Goal: Task Accomplishment & Management: Manage account settings

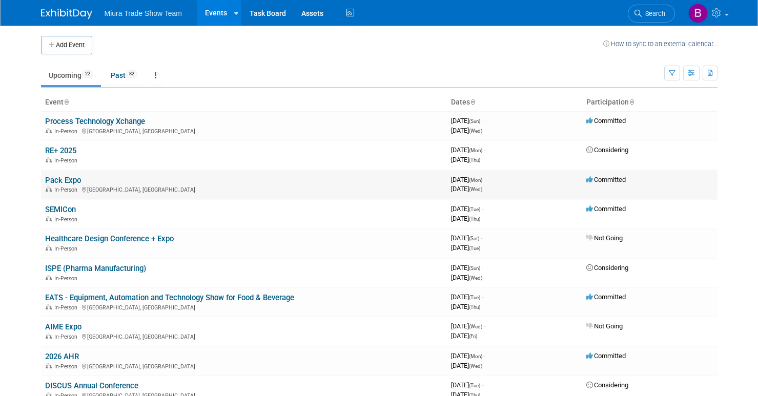
click at [65, 179] on link "Pack Expo" at bounding box center [63, 180] width 36 height 9
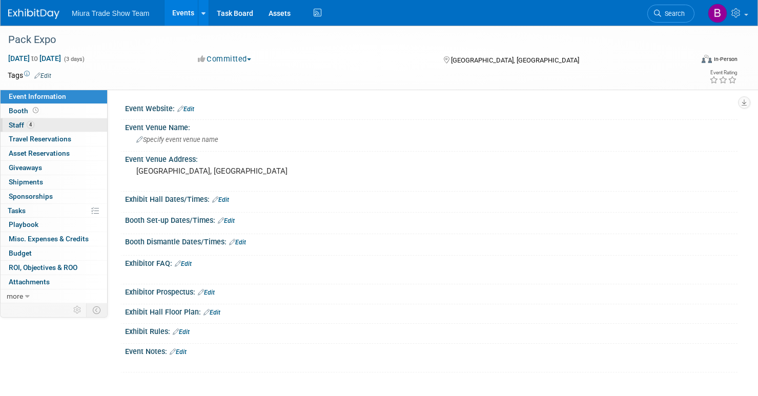
click at [15, 126] on span "Staff 4" at bounding box center [22, 125] width 26 height 8
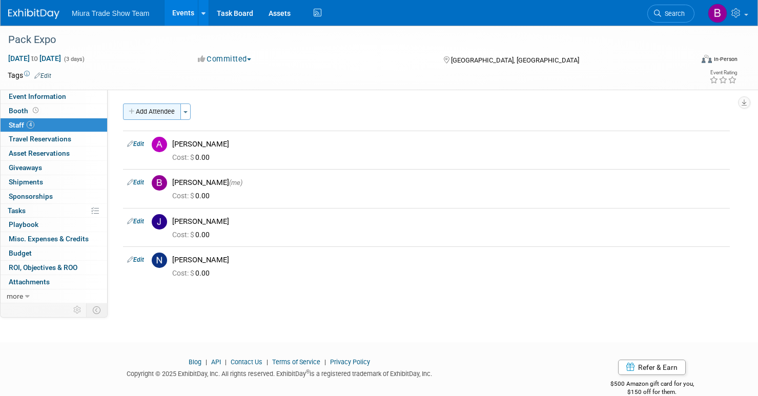
click at [154, 115] on button "Add Attendee" at bounding box center [152, 112] width 58 height 16
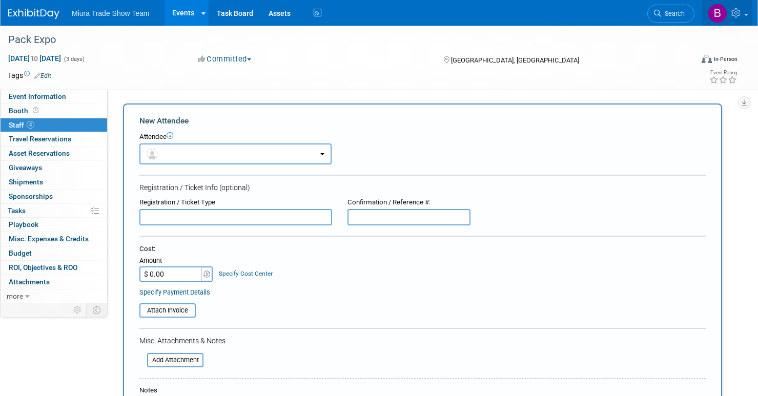
click at [737, 15] on icon at bounding box center [738, 12] width 12 height 9
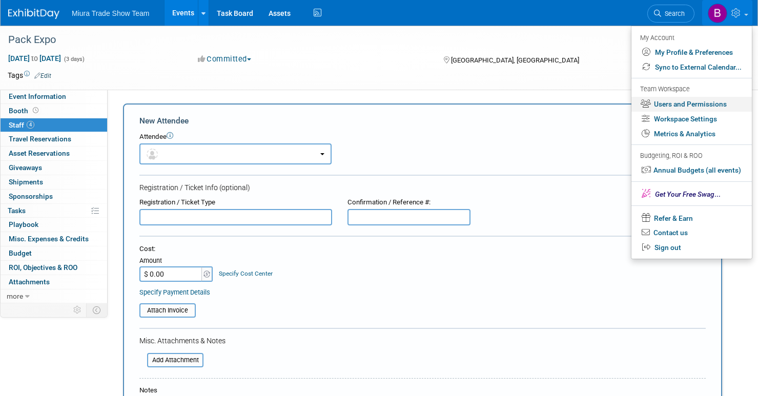
click at [702, 105] on link "Users and Permissions" at bounding box center [692, 104] width 120 height 15
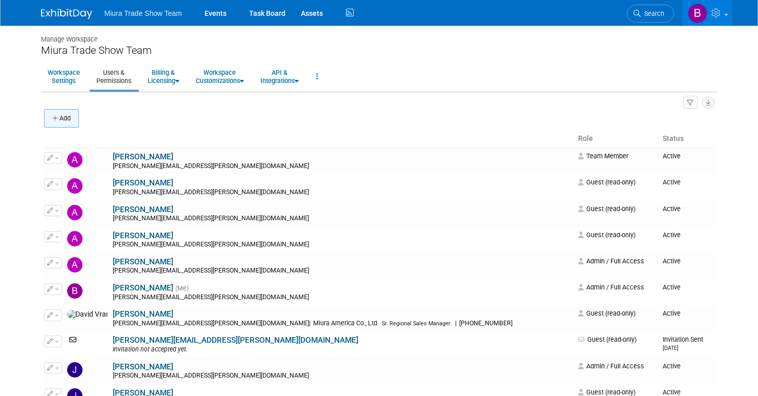
click at [62, 122] on button "Add" at bounding box center [61, 118] width 35 height 18
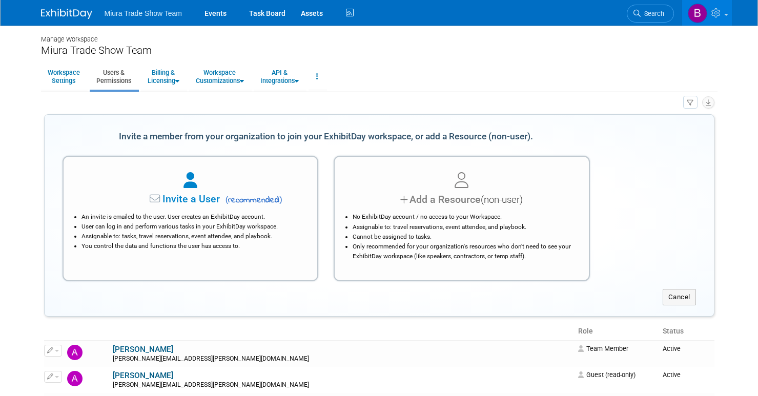
click at [257, 214] on li "An invite is emailed to the user. User creates an ExhibitDay account." at bounding box center [194, 217] width 224 height 10
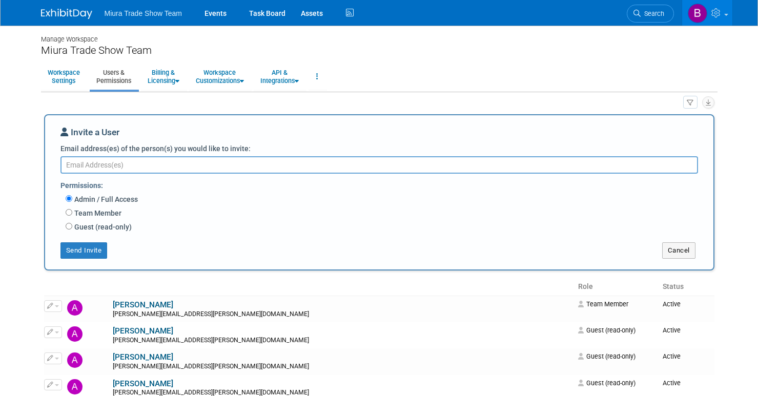
click at [74, 228] on label "Guest (read-only)" at bounding box center [101, 227] width 59 height 10
click at [72, 228] on input "Guest (read-only)" at bounding box center [69, 226] width 7 height 7
radio input "true"
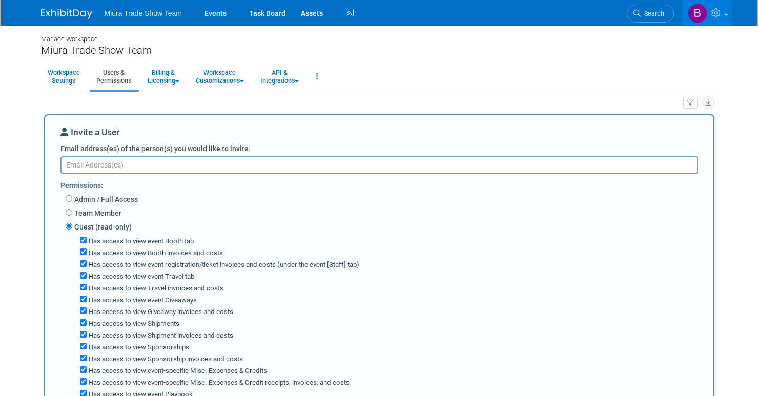
click at [123, 167] on textarea "Email address(es) of the person(s) you would like to invite:" at bounding box center [379, 164] width 638 height 17
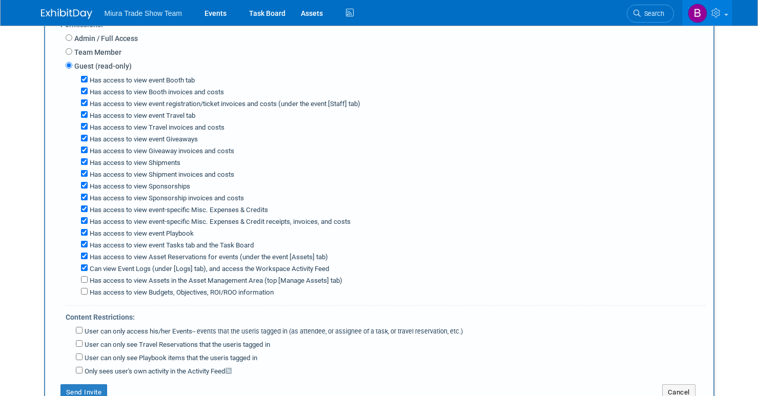
scroll to position [398, 0]
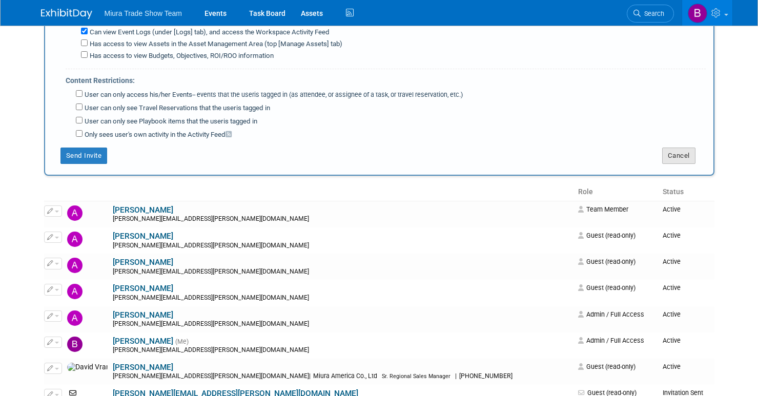
type textarea "Hector.Hernandez@Miuraz.com"
click at [665, 150] on button "Cancel" at bounding box center [678, 156] width 33 height 16
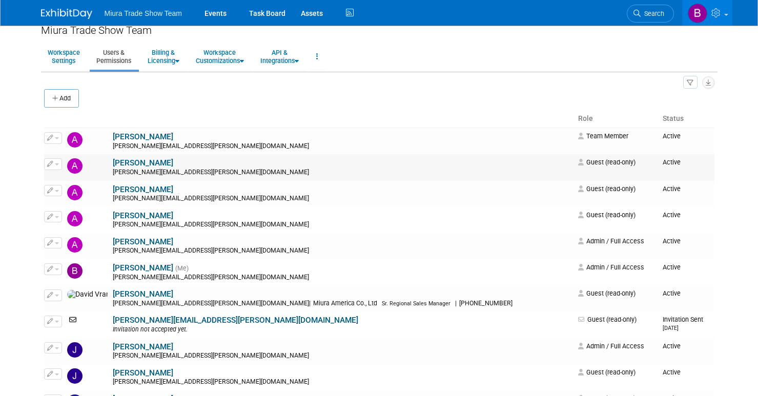
scroll to position [0, 0]
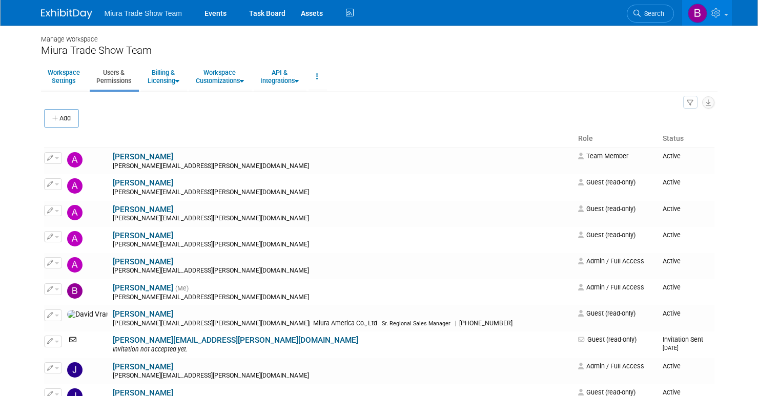
click at [139, 14] on span "Miura Trade Show Team" at bounding box center [143, 13] width 77 height 8
click at [208, 13] on link "Events" at bounding box center [215, 13] width 37 height 26
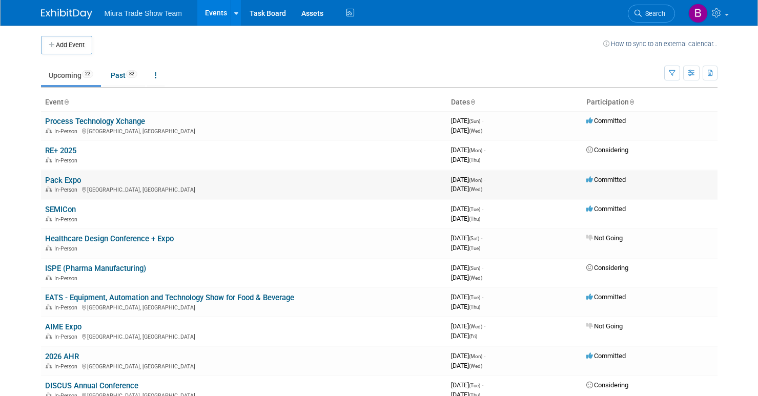
click at [63, 177] on link "Pack Expo" at bounding box center [63, 180] width 36 height 9
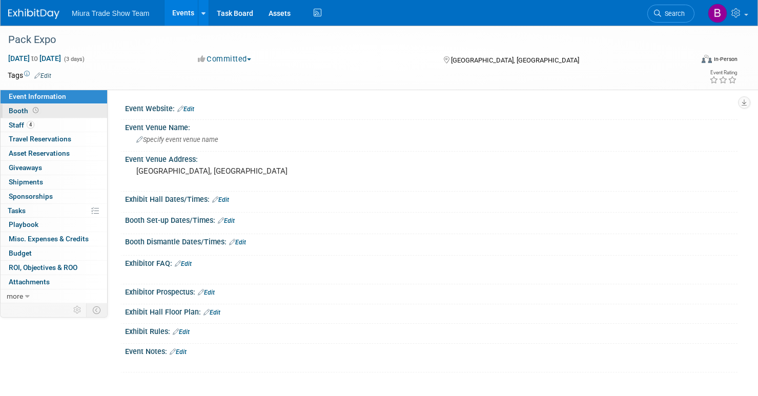
click at [17, 112] on span "Booth" at bounding box center [25, 111] width 32 height 8
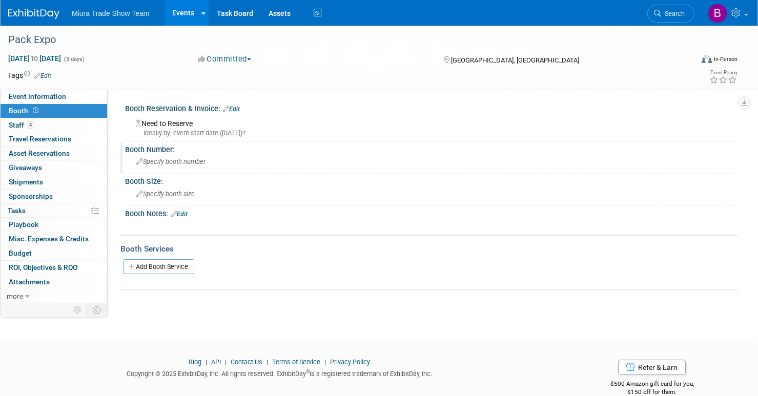
click at [180, 160] on span "Specify booth number" at bounding box center [170, 162] width 69 height 8
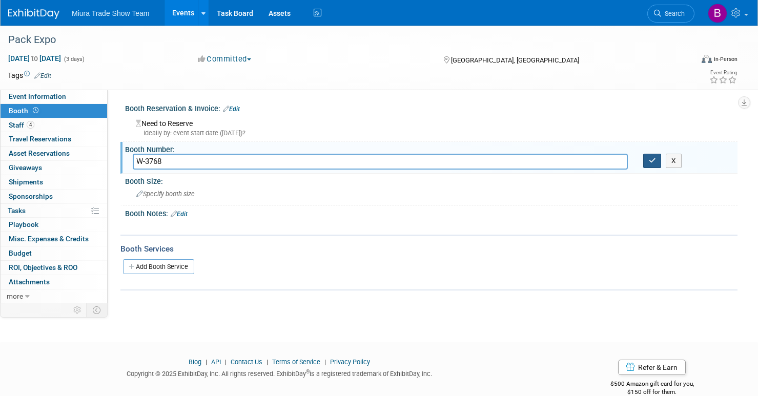
type input "W-3768"
drag, startPoint x: 653, startPoint y: 163, endPoint x: 351, endPoint y: 148, distance: 301.8
click at [653, 163] on icon "button" at bounding box center [652, 160] width 7 height 7
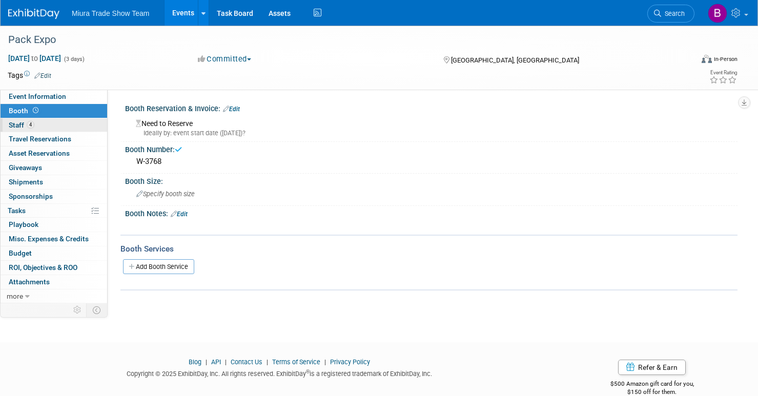
click at [13, 126] on span "Staff 4" at bounding box center [22, 125] width 26 height 8
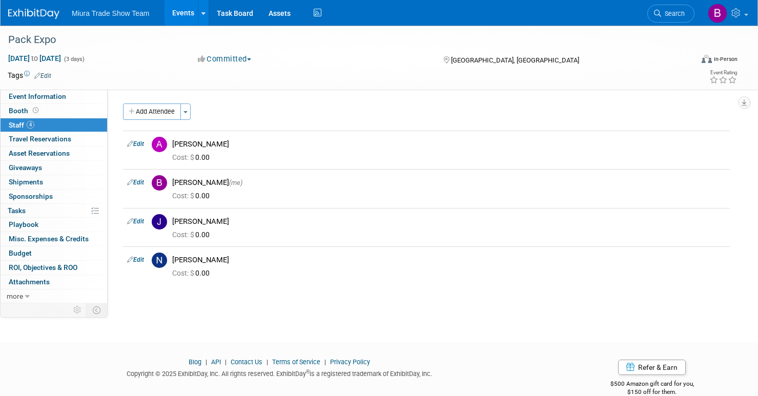
drag, startPoint x: 174, startPoint y: 111, endPoint x: 184, endPoint y: 118, distance: 12.4
click at [173, 111] on button "Add Attendee" at bounding box center [152, 112] width 58 height 16
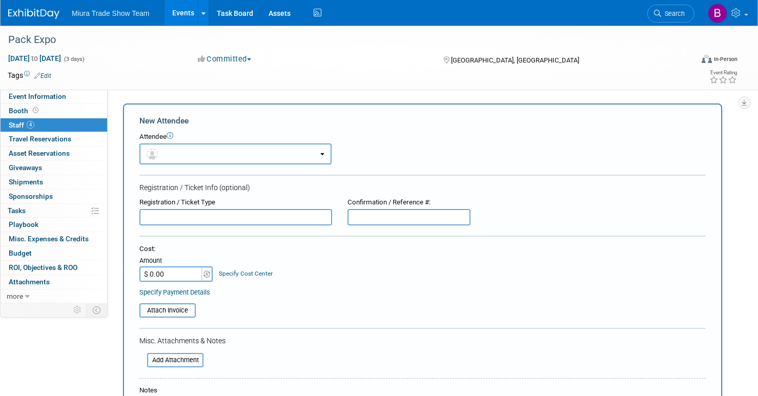
click at [249, 154] on button "button" at bounding box center [235, 154] width 192 height 21
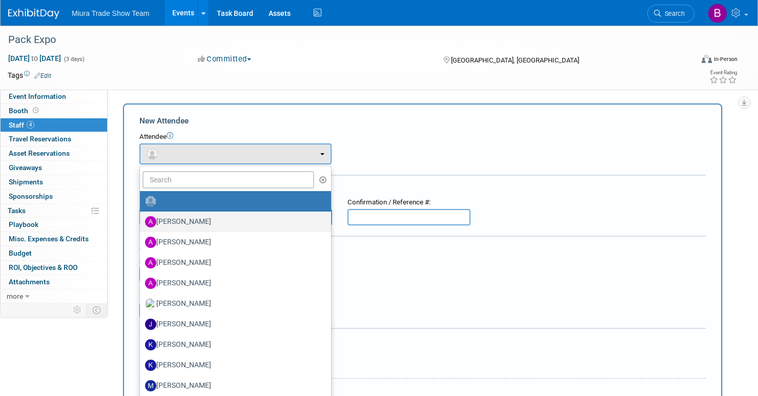
click at [191, 222] on label "[PERSON_NAME]" at bounding box center [233, 222] width 176 height 16
click at [141, 222] on input "[PERSON_NAME]" at bounding box center [138, 220] width 7 height 7
select select "a5240bc9-cbe6-43bf-ab15-c65a3489462a"
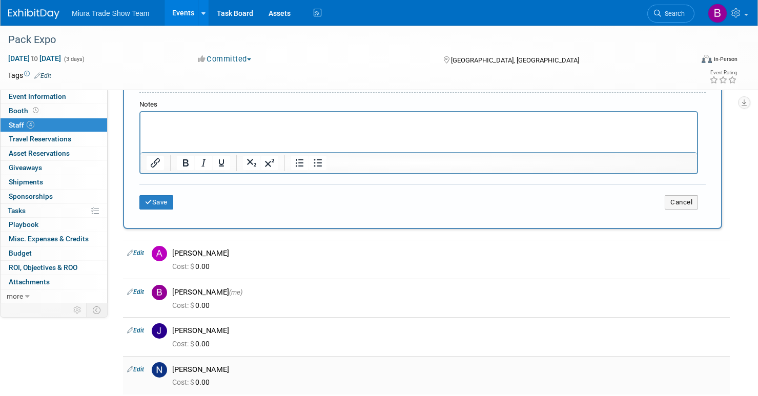
scroll to position [348, 0]
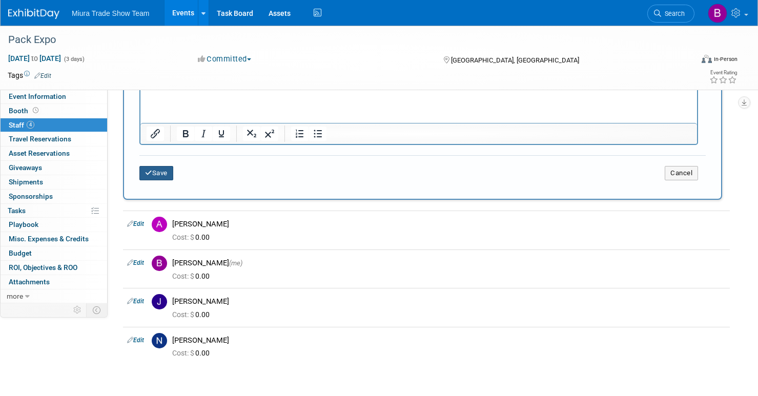
click at [157, 176] on button "Save" at bounding box center [156, 173] width 34 height 14
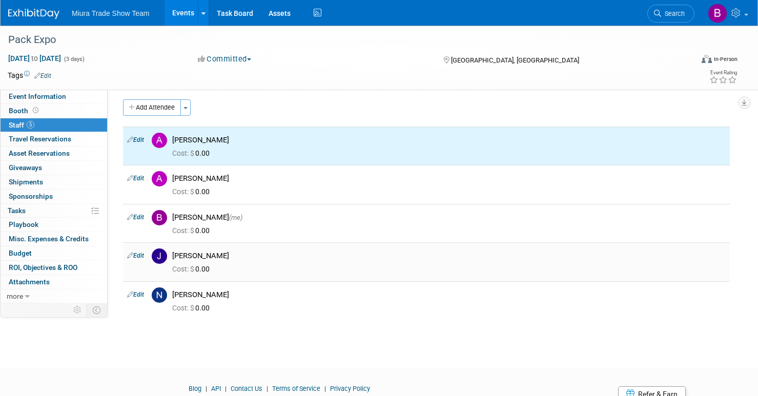
scroll to position [0, 0]
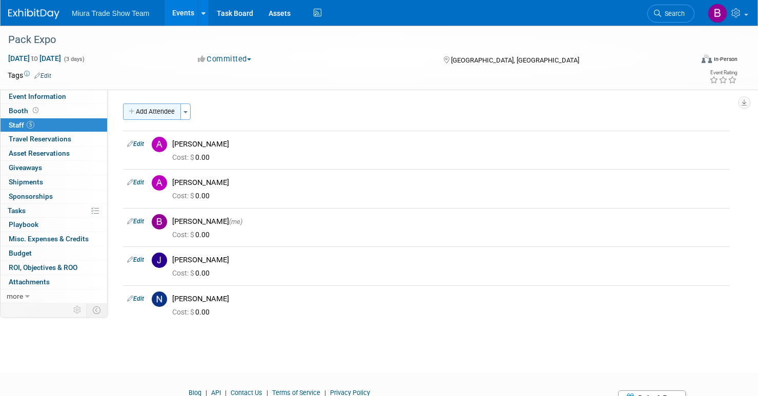
click at [169, 115] on button "Add Attendee" at bounding box center [152, 112] width 58 height 16
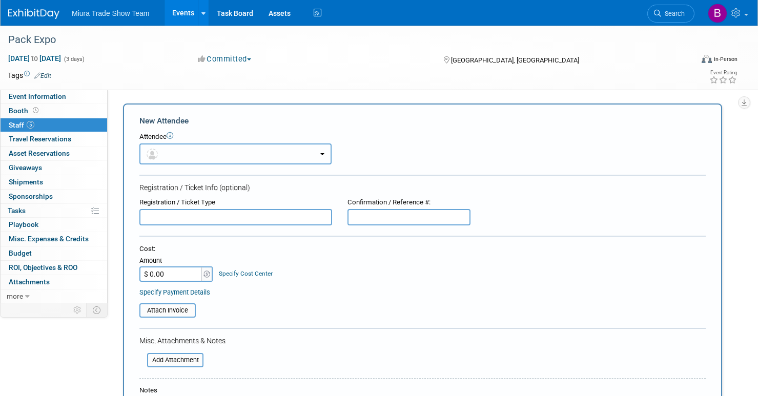
click at [176, 148] on button "button" at bounding box center [235, 154] width 192 height 21
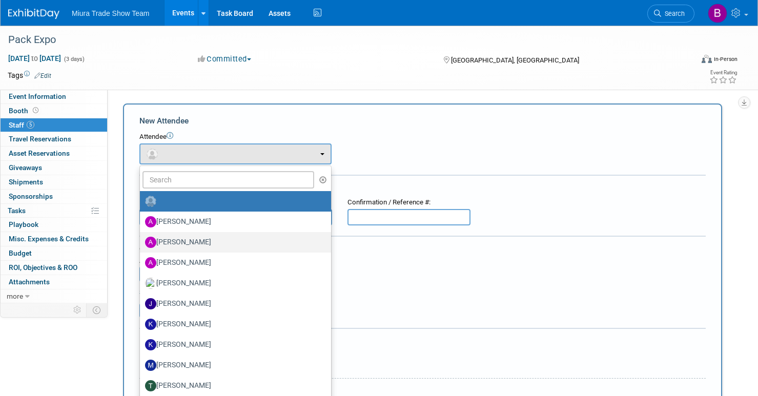
click at [190, 238] on label "[PERSON_NAME]" at bounding box center [233, 242] width 176 height 16
click at [141, 238] on input "[PERSON_NAME]" at bounding box center [138, 241] width 7 height 7
select select "76b29b58-3953-48b9-aa26-225406108c65"
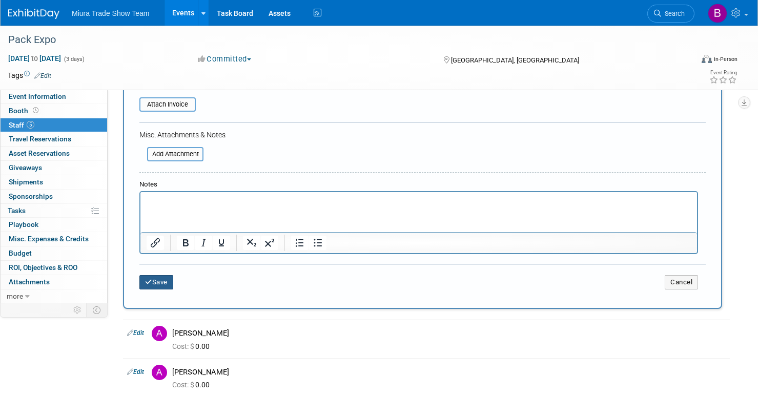
drag, startPoint x: 162, startPoint y: 284, endPoint x: 251, endPoint y: 300, distance: 90.1
click at [162, 284] on button "Save" at bounding box center [156, 282] width 34 height 14
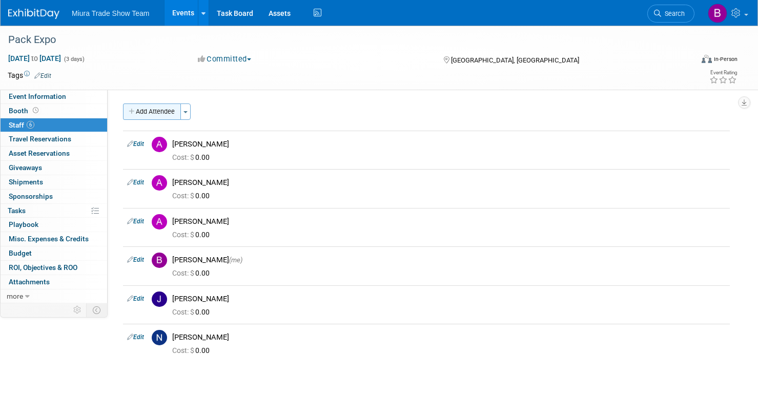
click at [162, 113] on button "Add Attendee" at bounding box center [152, 112] width 58 height 16
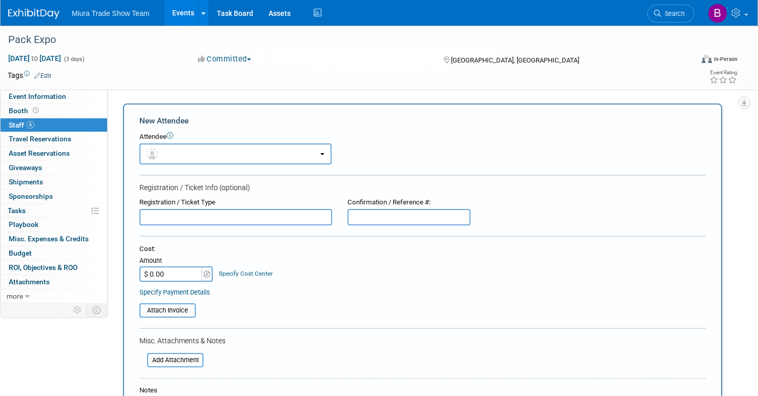
click at [659, 79] on div "Event Rating" at bounding box center [683, 78] width 124 height 18
click at [251, 163] on button "button" at bounding box center [235, 154] width 192 height 21
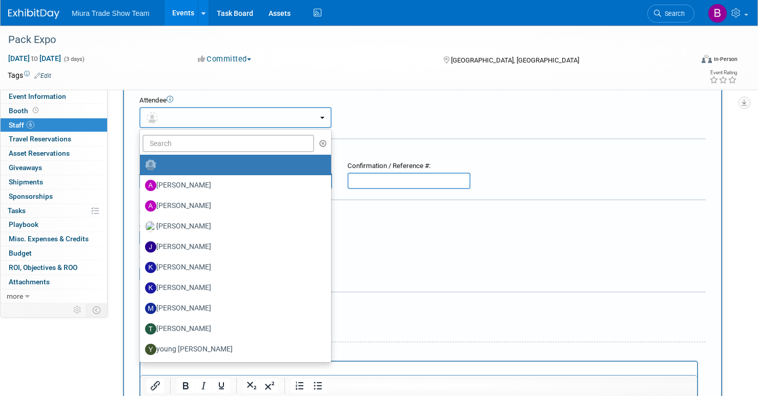
scroll to position [49, 0]
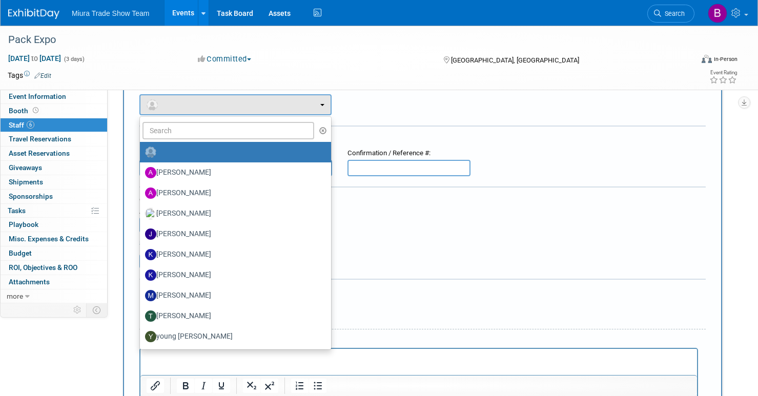
click at [378, 114] on div "Attendee <img src="[URL][DOMAIN_NAME]" style="width: 22px; height: 22px; border…" at bounding box center [422, 99] width 566 height 32
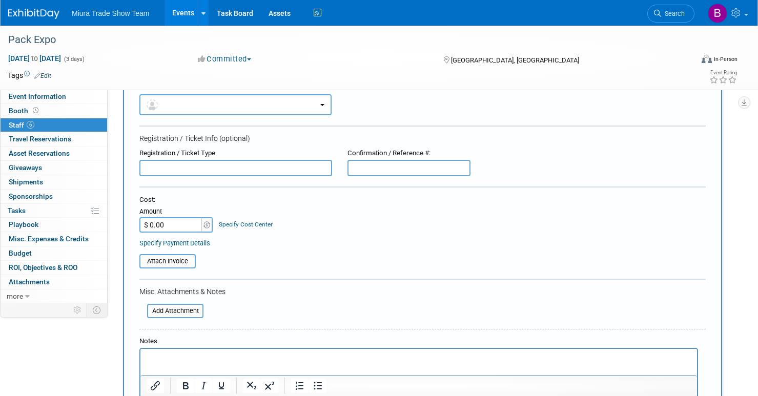
click at [468, 113] on div "Attendee <img src="[URL][DOMAIN_NAME]" style="width: 22px; height: 22px; border…" at bounding box center [422, 99] width 566 height 32
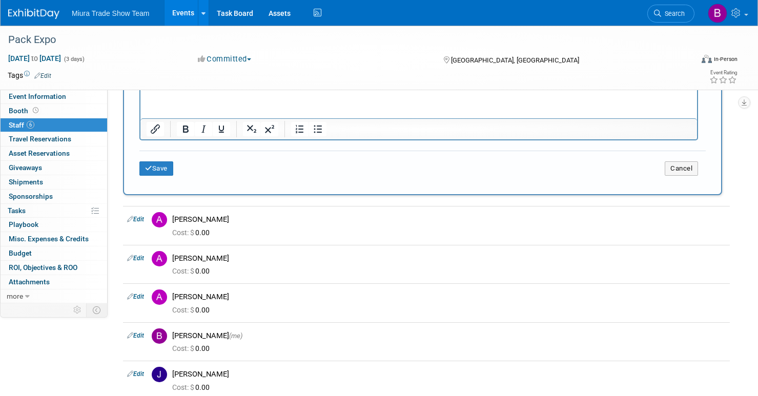
scroll to position [255, 0]
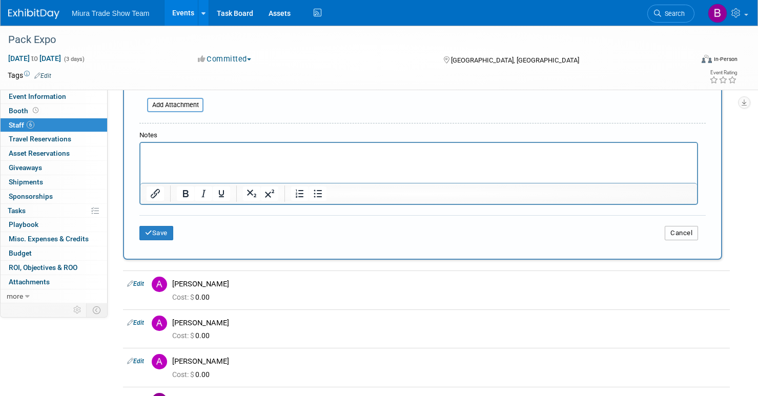
drag, startPoint x: 682, startPoint y: 233, endPoint x: 659, endPoint y: 248, distance: 27.7
click at [682, 233] on button "Cancel" at bounding box center [681, 233] width 33 height 14
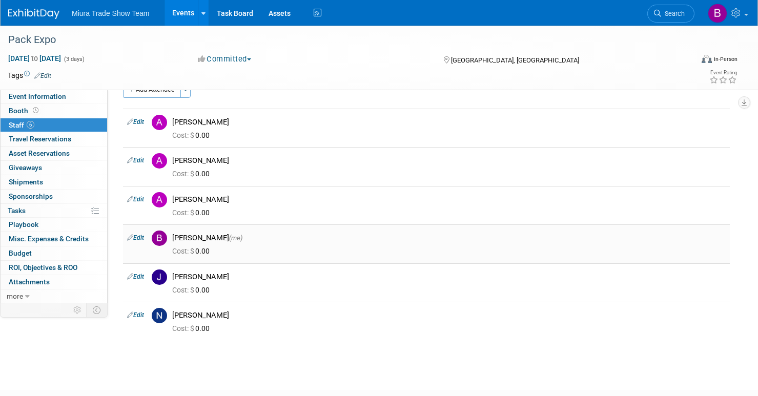
scroll to position [0, 0]
